Goal: Ask a question

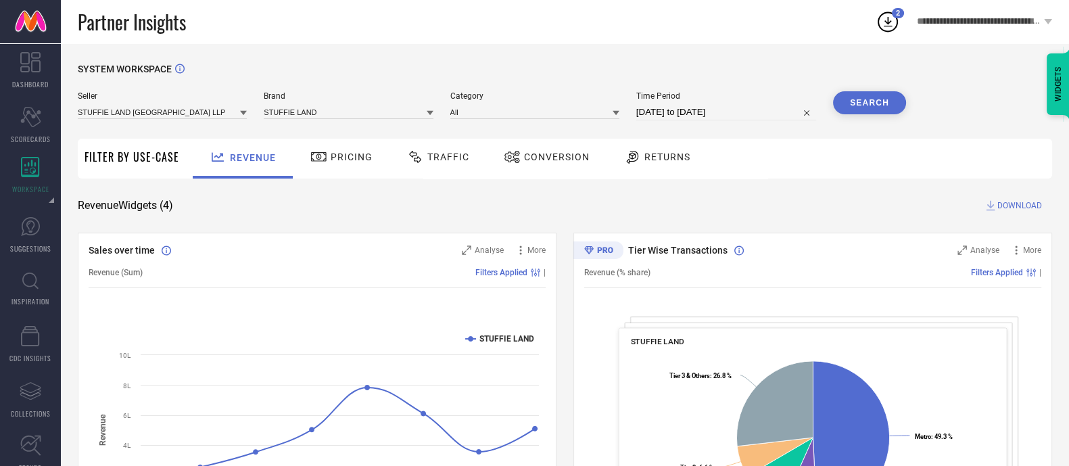
click at [220, 104] on div "Seller STUFFIE LAND [GEOGRAPHIC_DATA] LLP" at bounding box center [162, 105] width 169 height 29
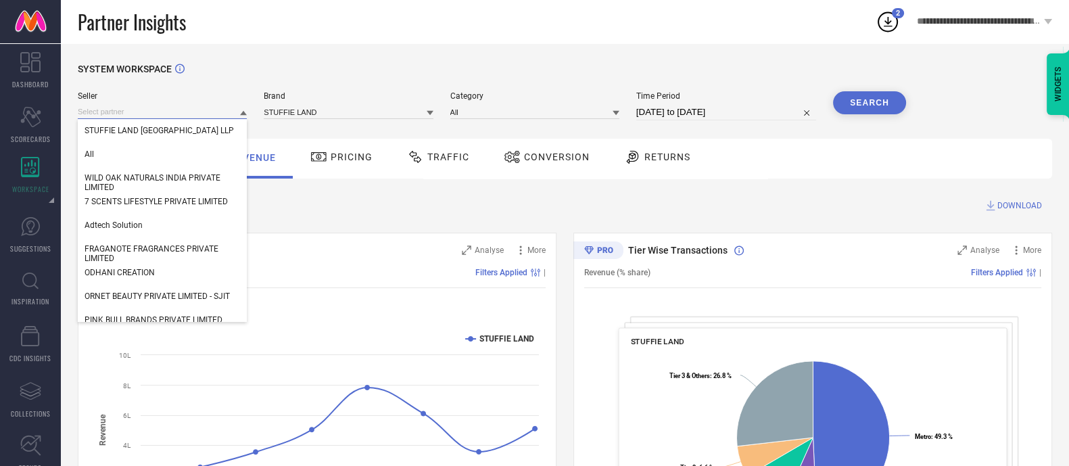
click at [217, 107] on input at bounding box center [162, 112] width 169 height 14
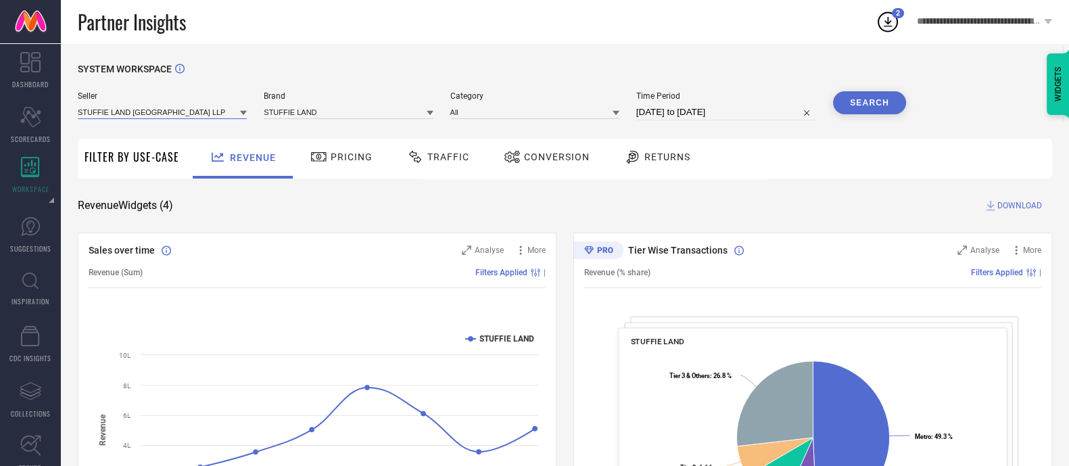
click at [217, 107] on input at bounding box center [162, 112] width 169 height 14
type input "gochums"
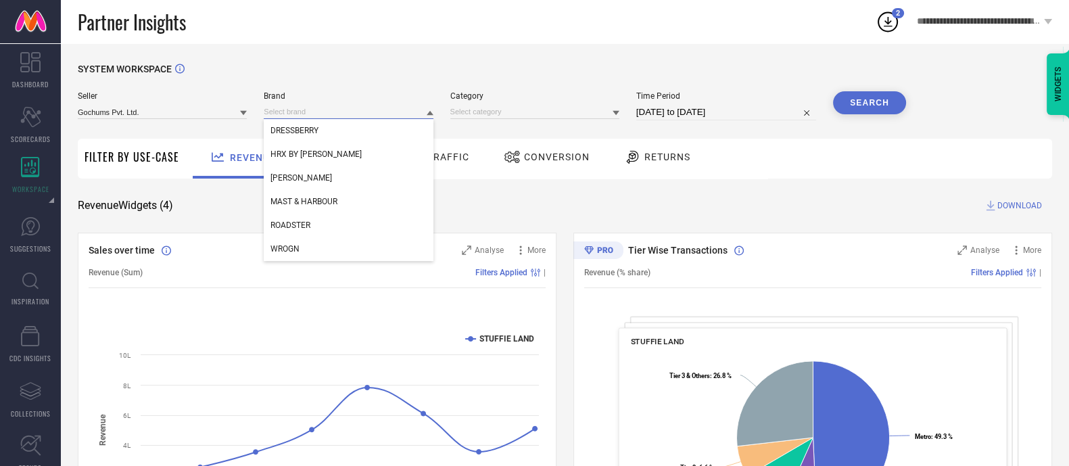
click at [283, 107] on input at bounding box center [348, 112] width 169 height 14
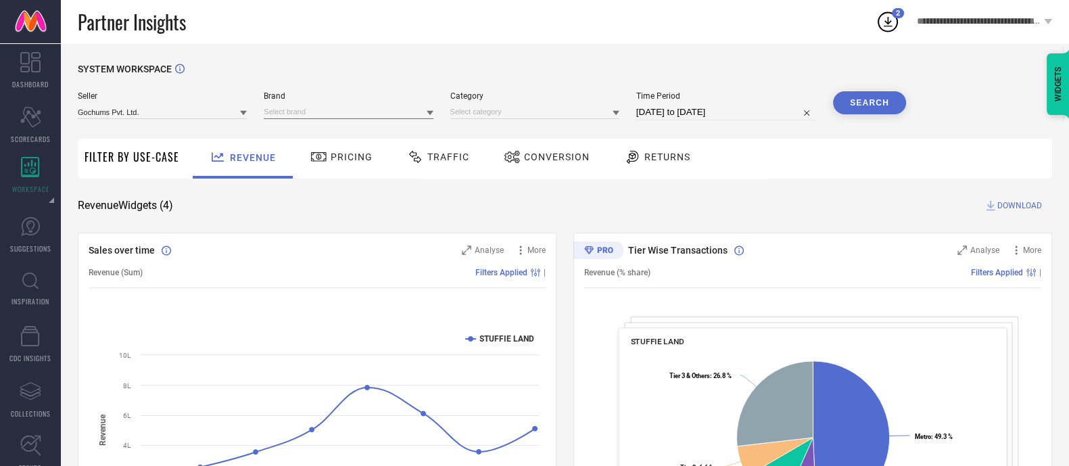
click at [290, 110] on input at bounding box center [348, 112] width 169 height 14
